Goal: Transaction & Acquisition: Purchase product/service

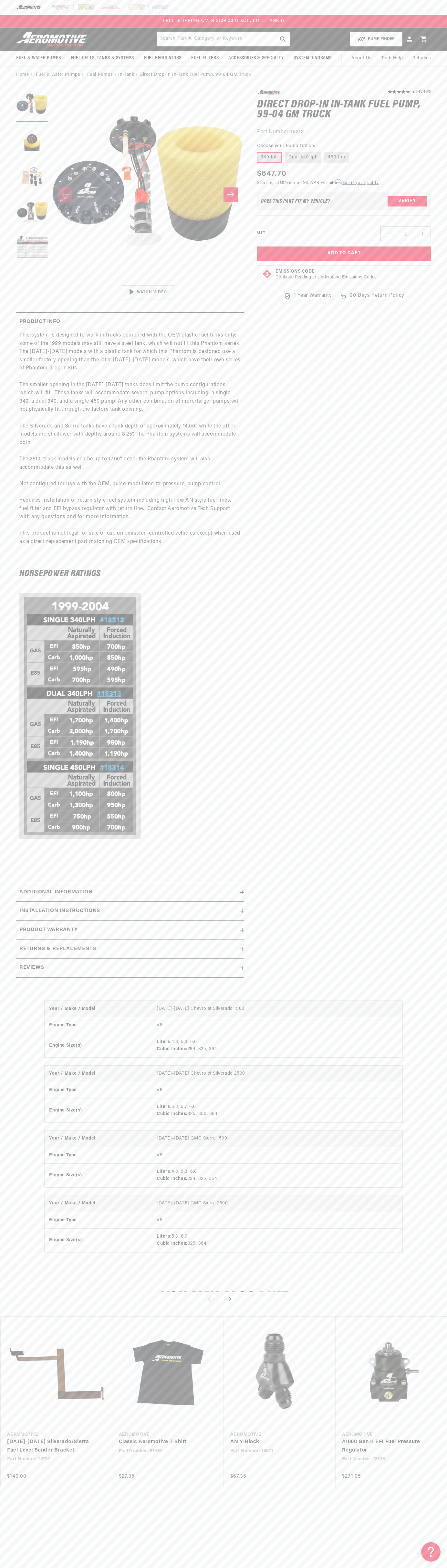
click at [440, 1194] on div "Year / Make / Model [DATE]-[DATE] Chevrolet Silverado 1500 Engine Type V8 Engin…" at bounding box center [224, 1133] width 447 height 289
click at [24, 1563] on html "Skip to content Your cart Your cart is empty Loading... You may also like Subto…" at bounding box center [224, 784] width 447 height 1568
click at [7, 498] on section "5.0 star rating 2 Reviews Direct Drop-In In-Tank Fuel Pump, 99-04 GM Truck Dire…" at bounding box center [224, 535] width 447 height 905
